Goal: Navigation & Orientation: Understand site structure

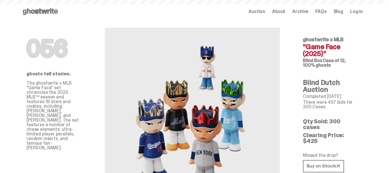
drag, startPoint x: 0, startPoint y: 0, endPoint x: 33, endPoint y: 13, distance: 35.3
click at [33, 13] on div "Open main menu Home Auction About Archive FAQs Blog Log in Auction About" at bounding box center [192, 11] width 341 height 9
drag, startPoint x: 22, startPoint y: 75, endPoint x: 44, endPoint y: 74, distance: 21.0
click at [44, 74] on div "056 ghosts tell stories. The ghostwrite x MLB "Game Face" set chronicles the 20…" at bounding box center [54, 118] width 83 height 191
copy p "ghosts"
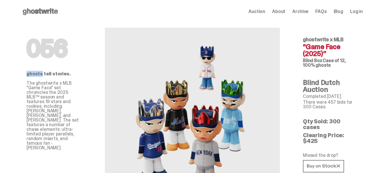
click at [265, 11] on span "Auction" at bounding box center [257, 11] width 17 height 5
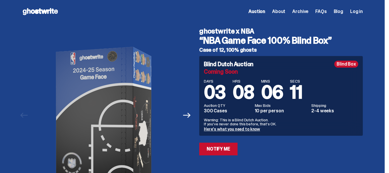
click at [285, 9] on span "About" at bounding box center [278, 11] width 13 height 5
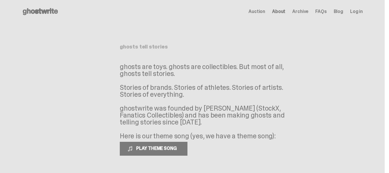
click at [304, 15] on div "Auction About Archive FAQs Blog Log in" at bounding box center [306, 11] width 114 height 7
click at [308, 14] on span "Archive" at bounding box center [300, 11] width 16 height 5
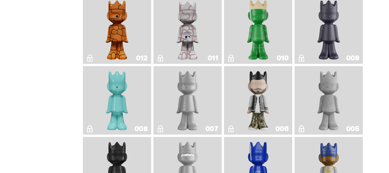
scroll to position [913, 0]
